Goal: Information Seeking & Learning: Learn about a topic

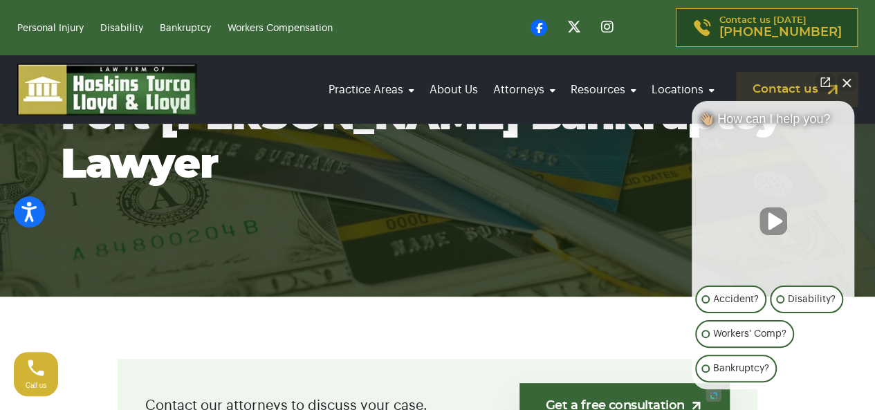
scroll to position [69, 0]
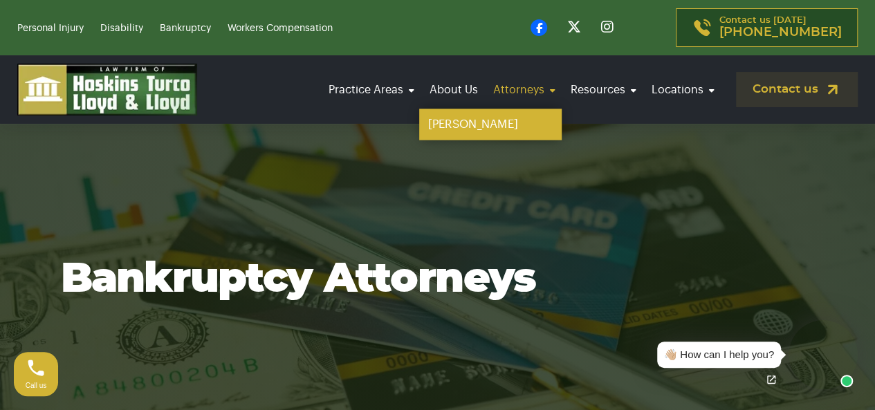
click at [467, 124] on link "[PERSON_NAME]" at bounding box center [490, 124] width 142 height 31
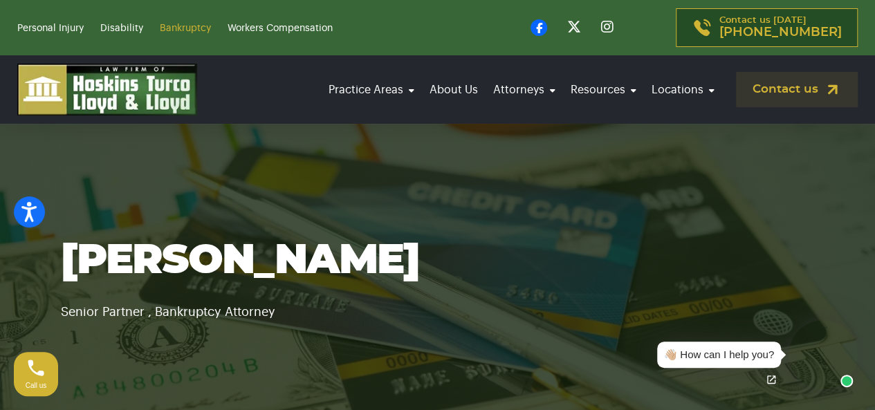
click at [189, 27] on link "Bankruptcy" at bounding box center [185, 29] width 51 height 10
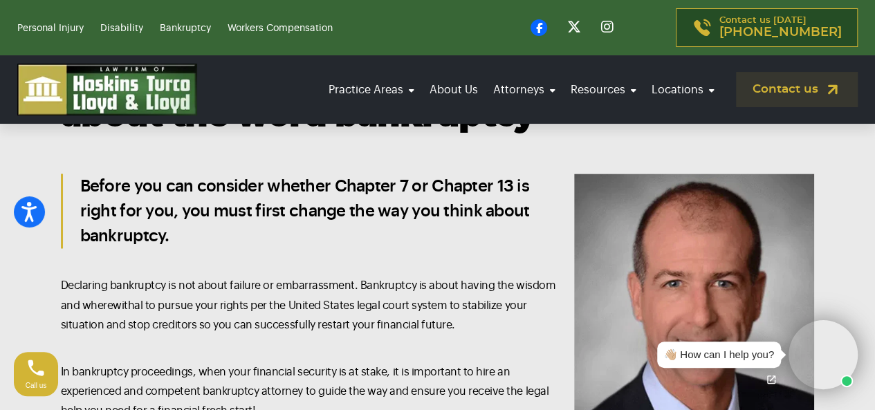
scroll to position [1037, 0]
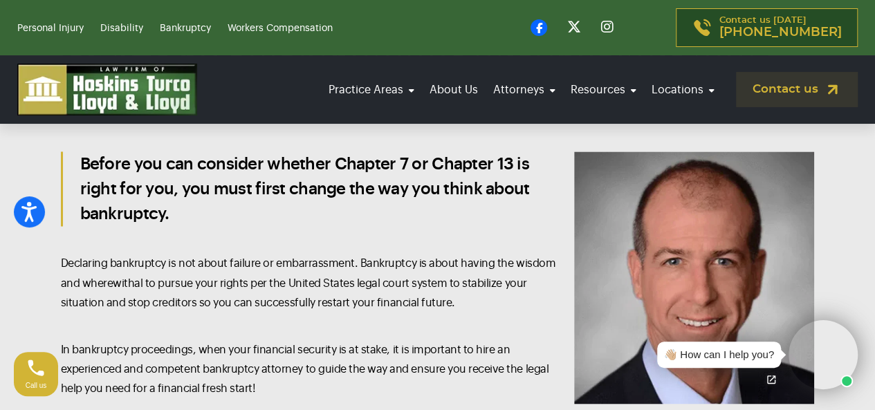
click at [829, 355] on video at bounding box center [822, 354] width 69 height 69
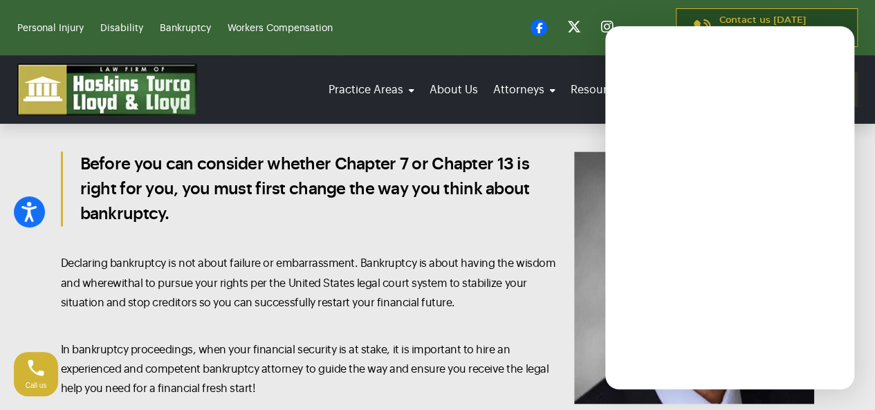
scroll to position [1245, 0]
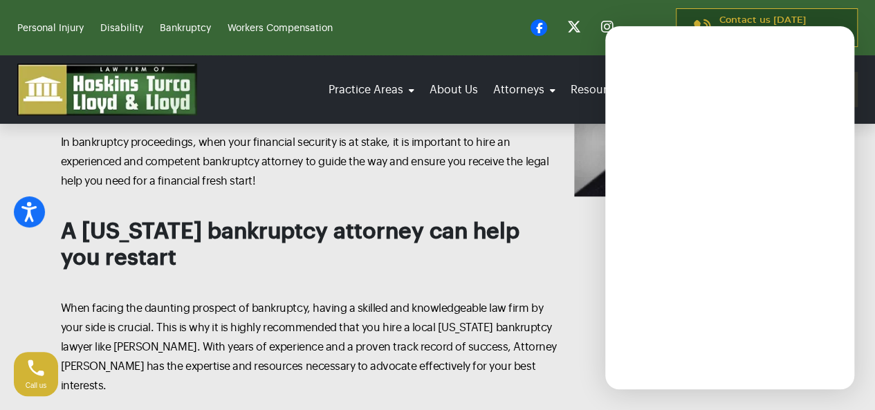
click at [359, 259] on h2 "A Florida bankruptcy attorney can help you restart" at bounding box center [309, 244] width 497 height 53
click at [603, 23] on div "👋🏼 How can I help you?" at bounding box center [729, 207] width 263 height 377
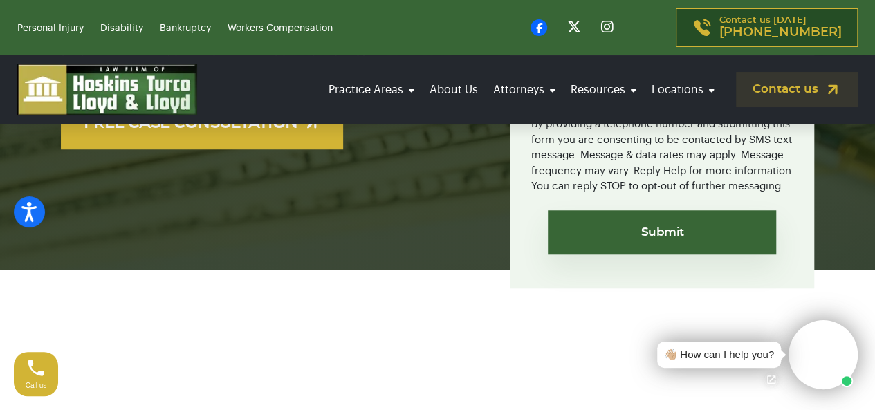
scroll to position [484, 0]
